Goal: Information Seeking & Learning: Learn about a topic

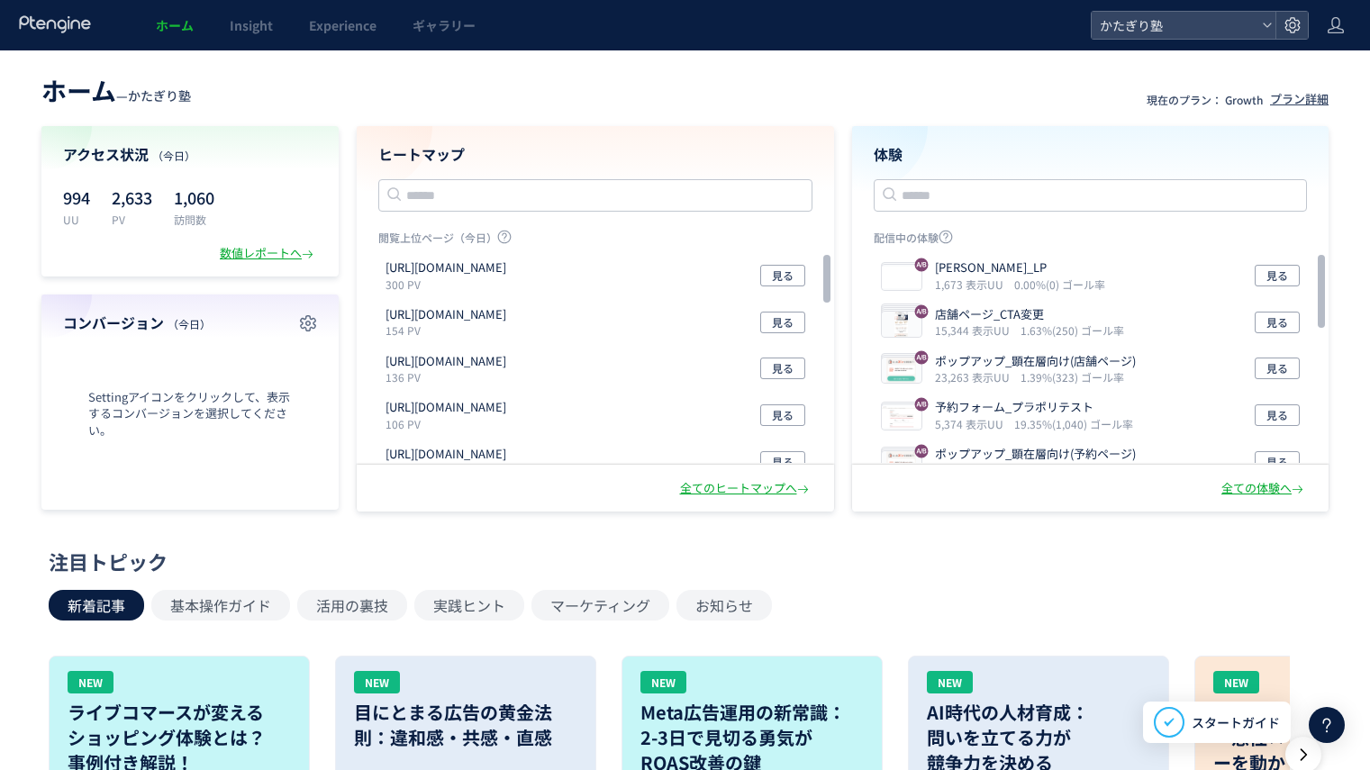
click at [353, 136] on section "アクセス状況 （[DATE]） 994 UU 2,633 PV 1,060 訪問数 数値レポートへ コンバージョン （[DATE]） Settingアイコンを…" at bounding box center [684, 318] width 1287 height 385
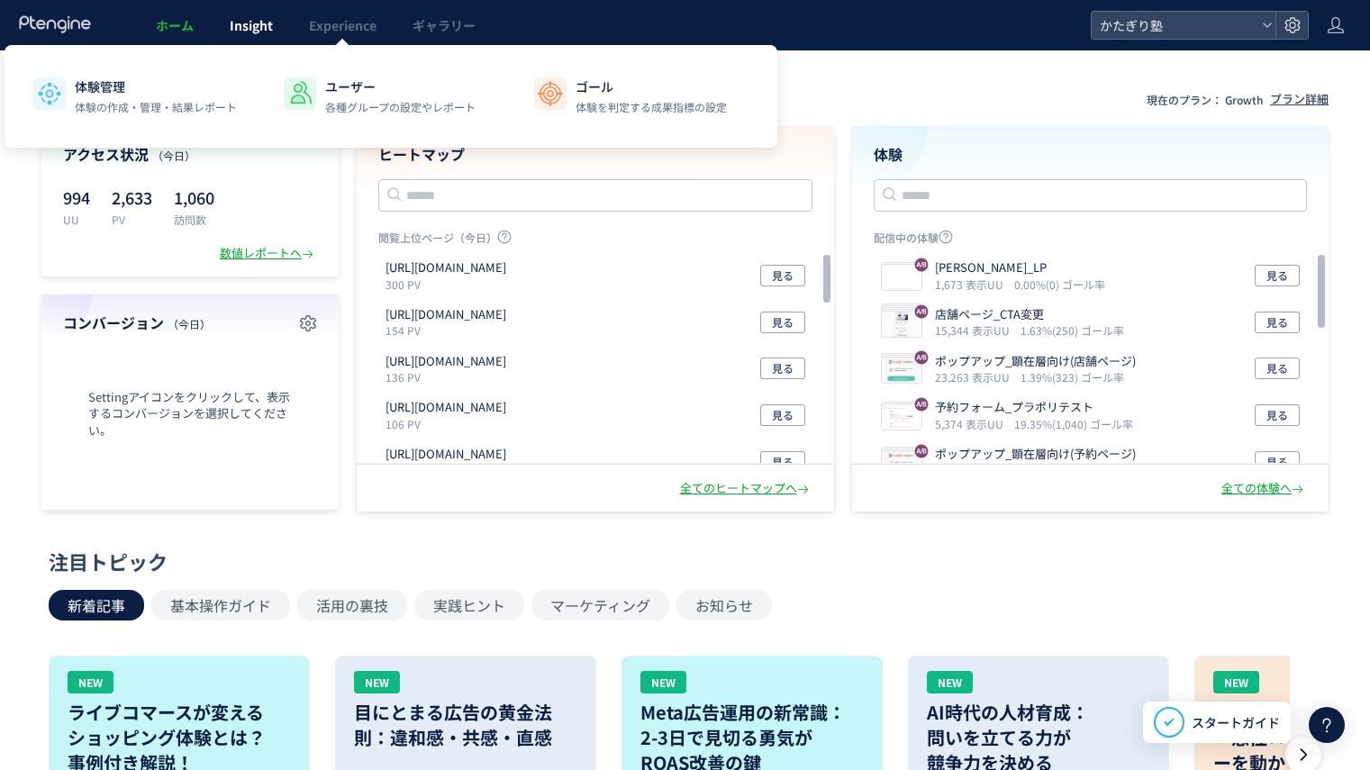
click at [257, 34] on link "Insight" at bounding box center [251, 25] width 79 height 50
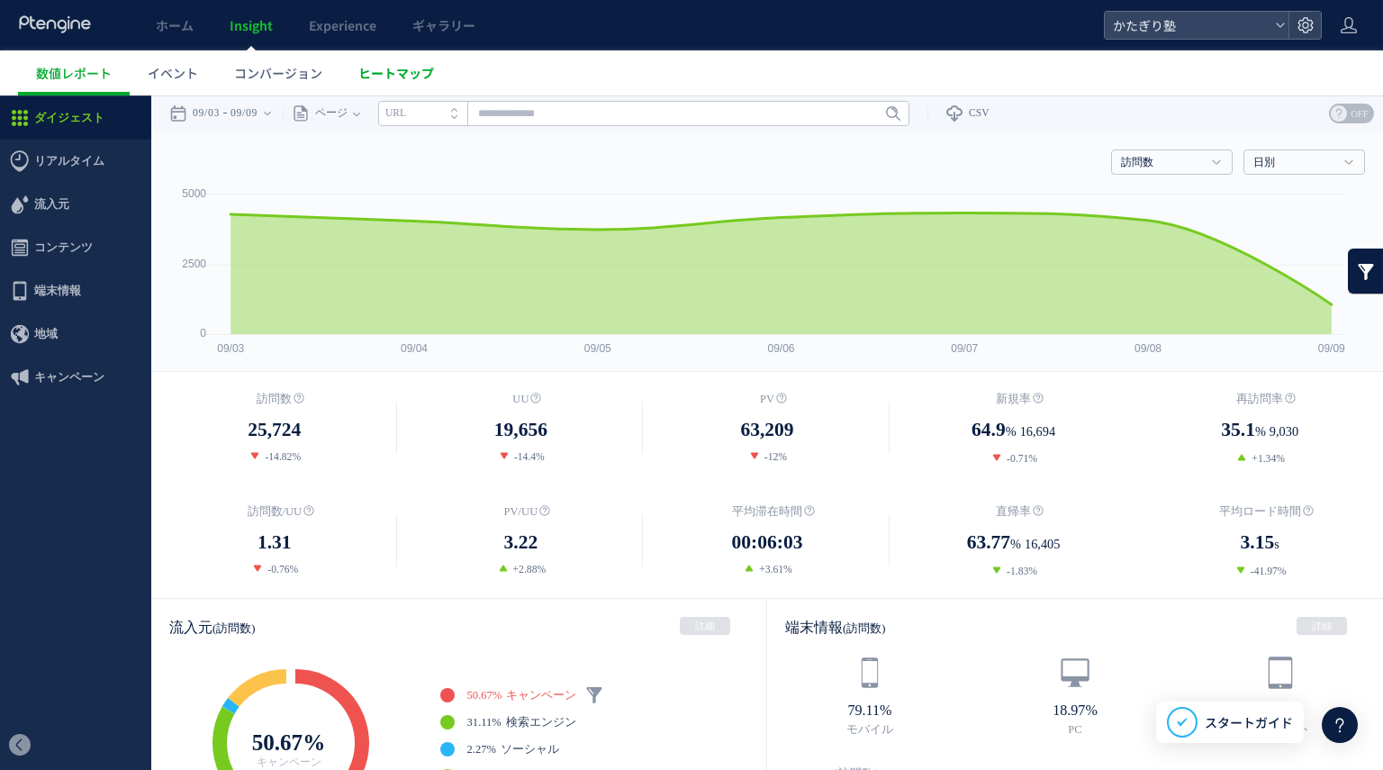
click at [399, 77] on span "ヒートマップ" at bounding box center [396, 73] width 76 height 18
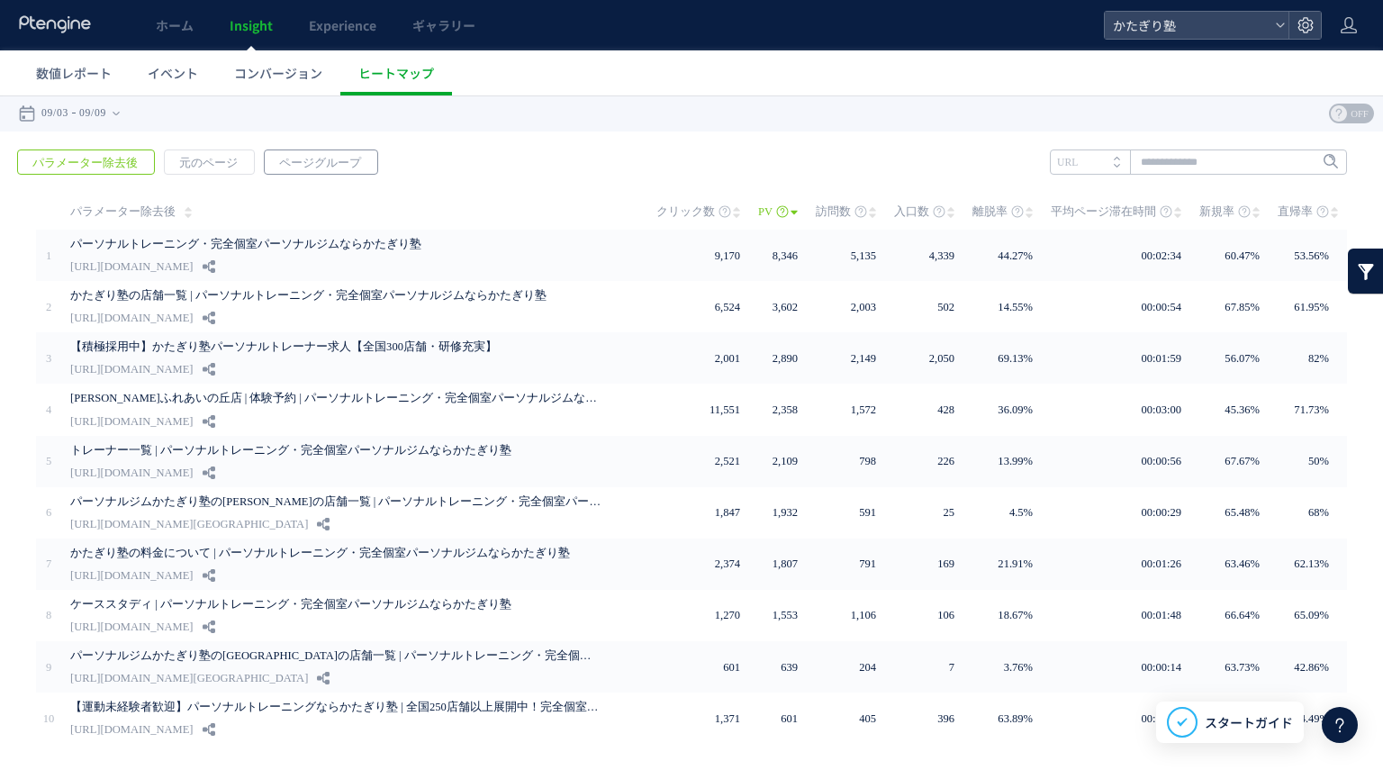
click at [321, 172] on span "ページグループ" at bounding box center [320, 162] width 111 height 25
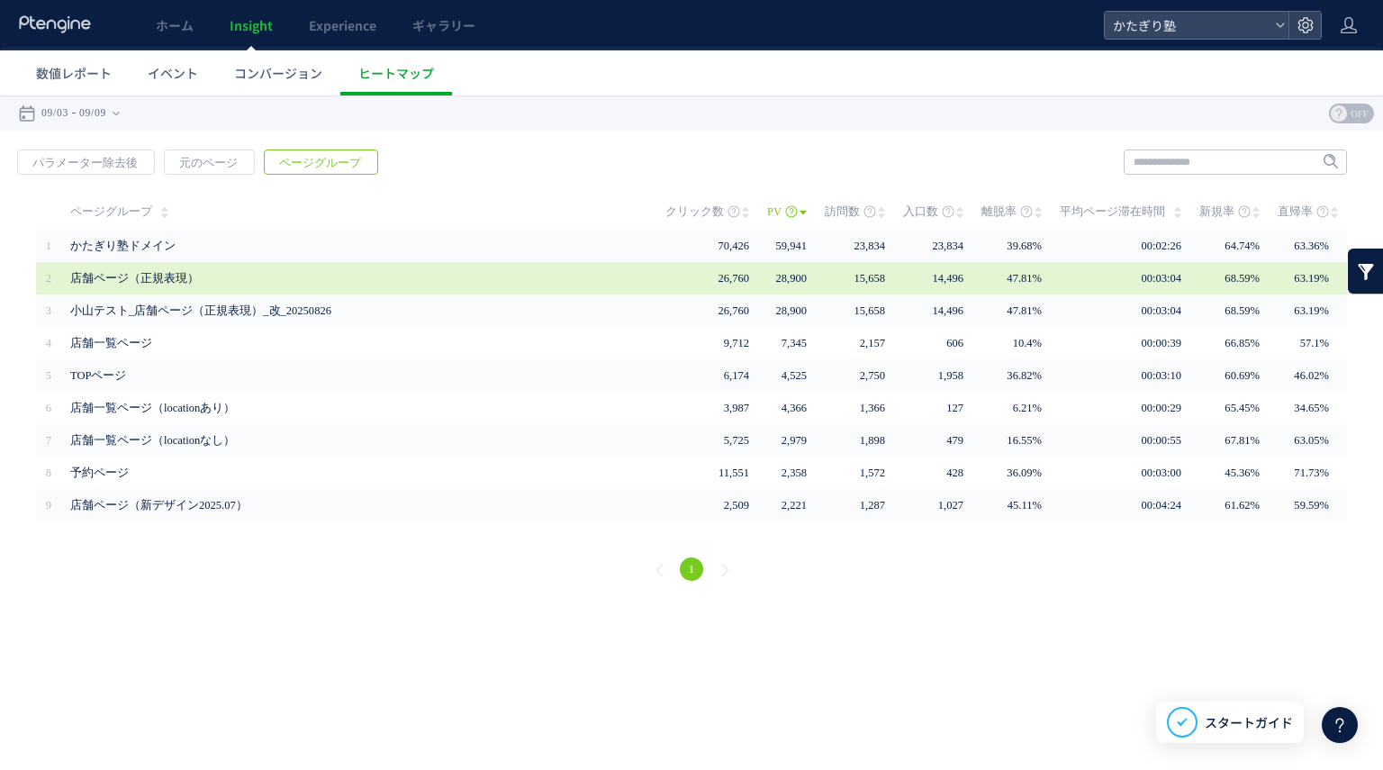
click at [205, 275] on span "店舗ページ（正規表現）" at bounding box center [355, 278] width 570 height 32
click at [763, 282] on td "26,760" at bounding box center [716, 278] width 102 height 32
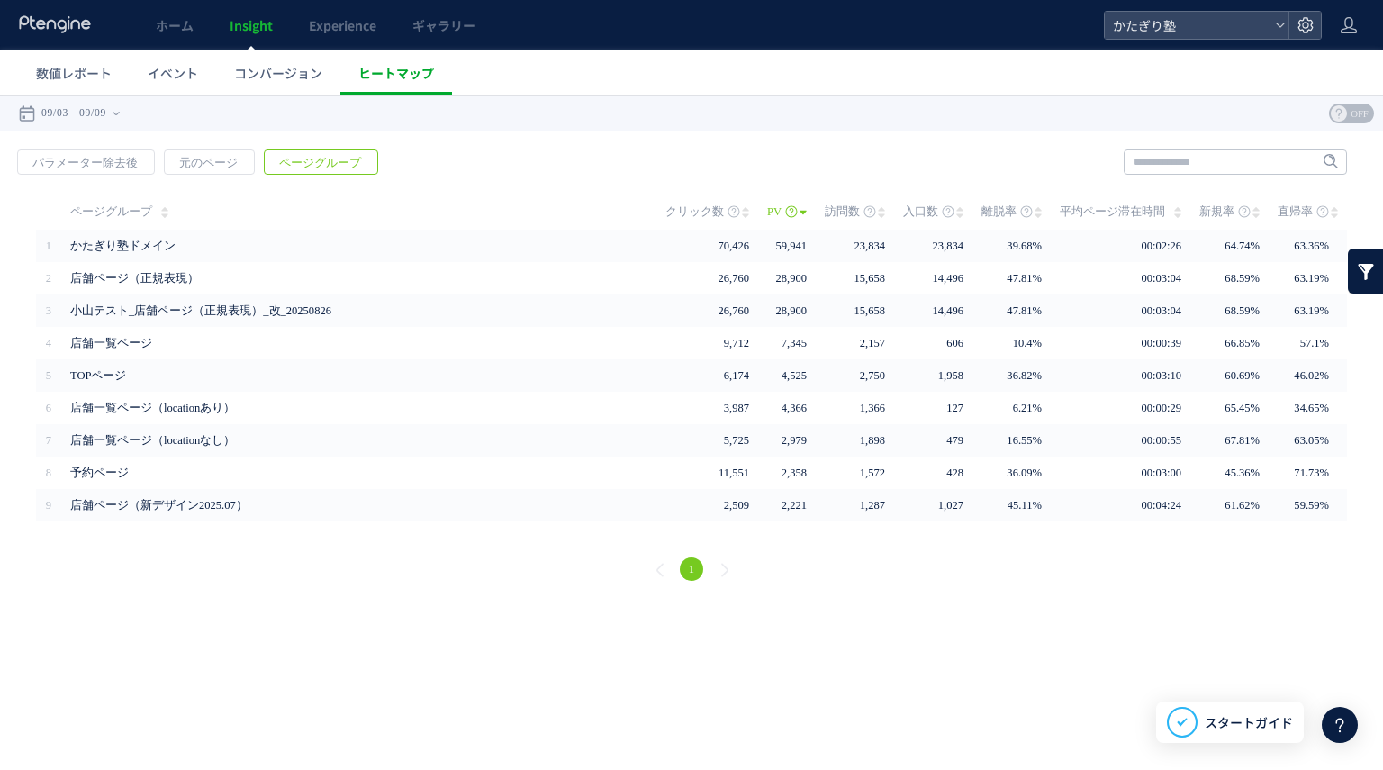
click at [383, 87] on link "ヒートマップ" at bounding box center [396, 72] width 112 height 45
click at [335, 161] on span "ページグループ" at bounding box center [320, 162] width 111 height 25
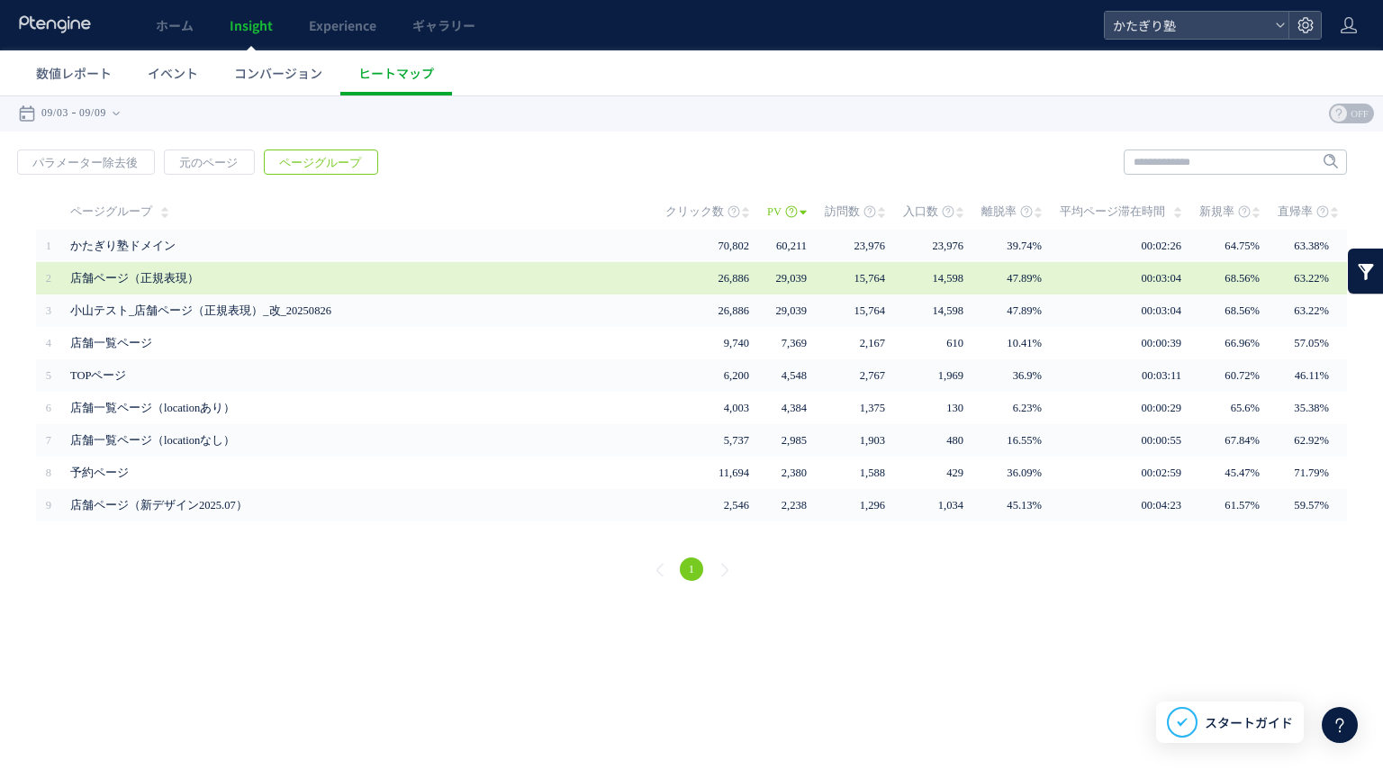
click at [131, 279] on span "店舗ページ（正規表現）" at bounding box center [355, 278] width 570 height 32
